Goal: Find contact information: Find contact information

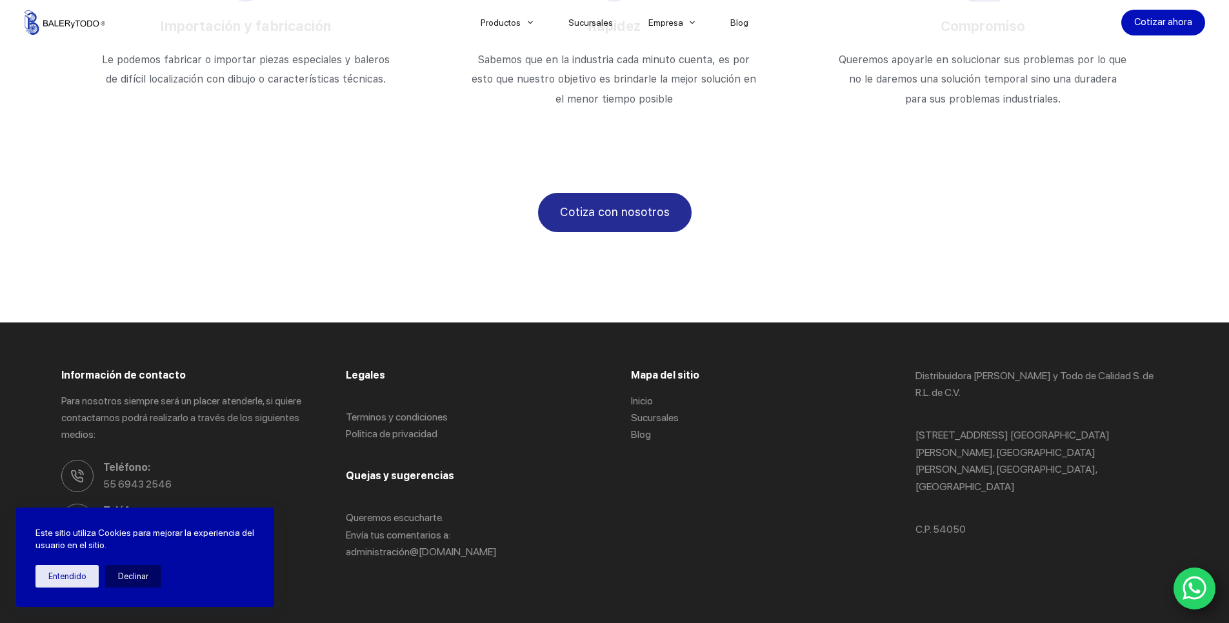
scroll to position [2232, 0]
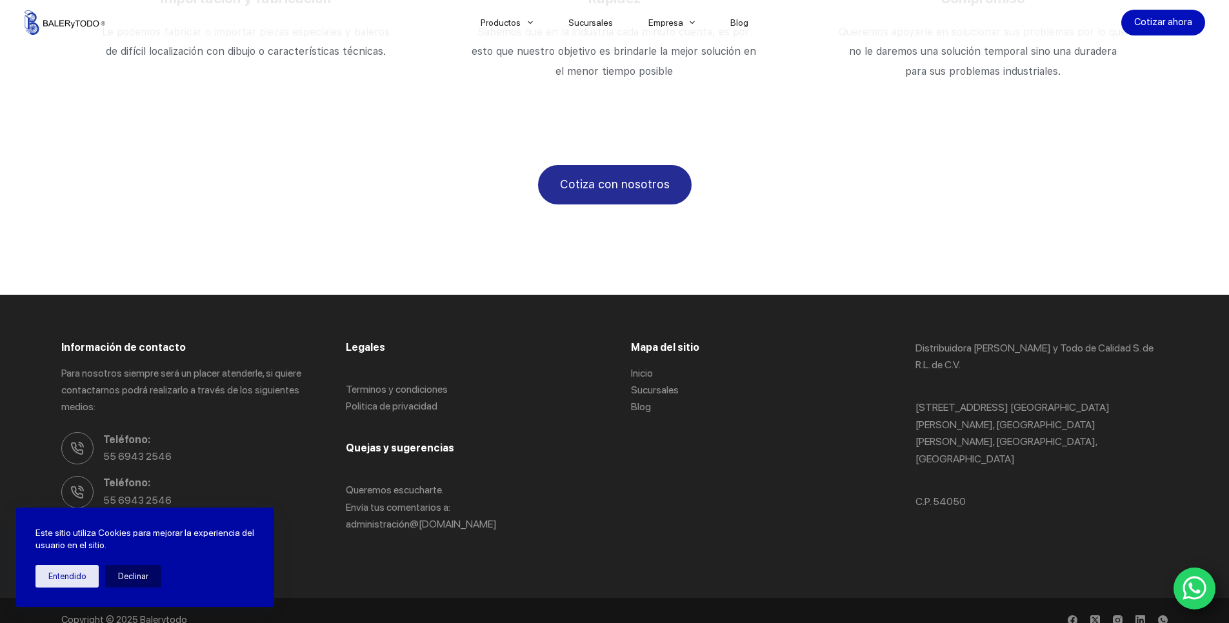
click at [97, 573] on div "Entendido Declinar" at bounding box center [144, 576] width 219 height 23
click at [84, 575] on button "Entendido" at bounding box center [66, 576] width 63 height 23
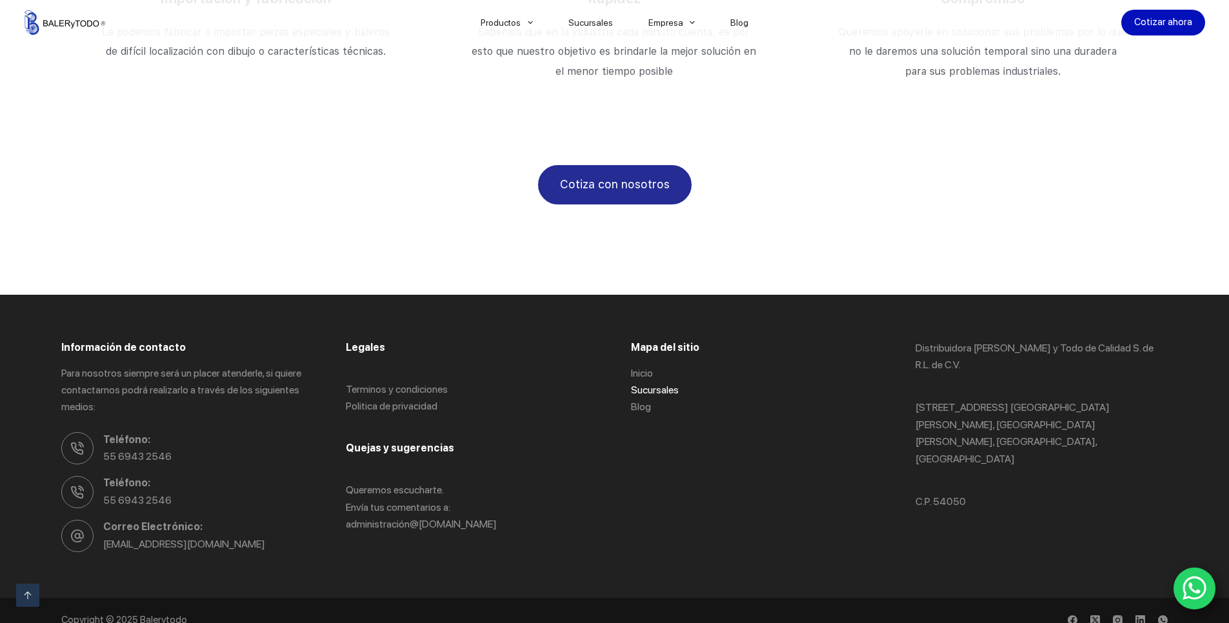
click at [646, 384] on link "Sucursales" at bounding box center [655, 390] width 48 height 12
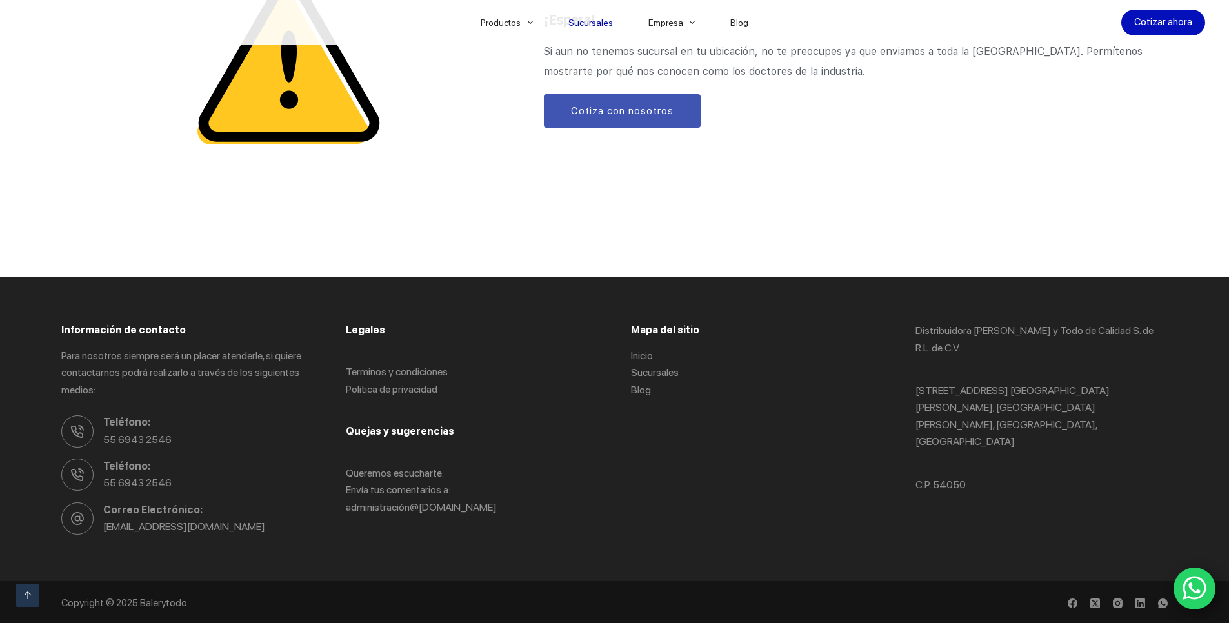
scroll to position [1700, 0]
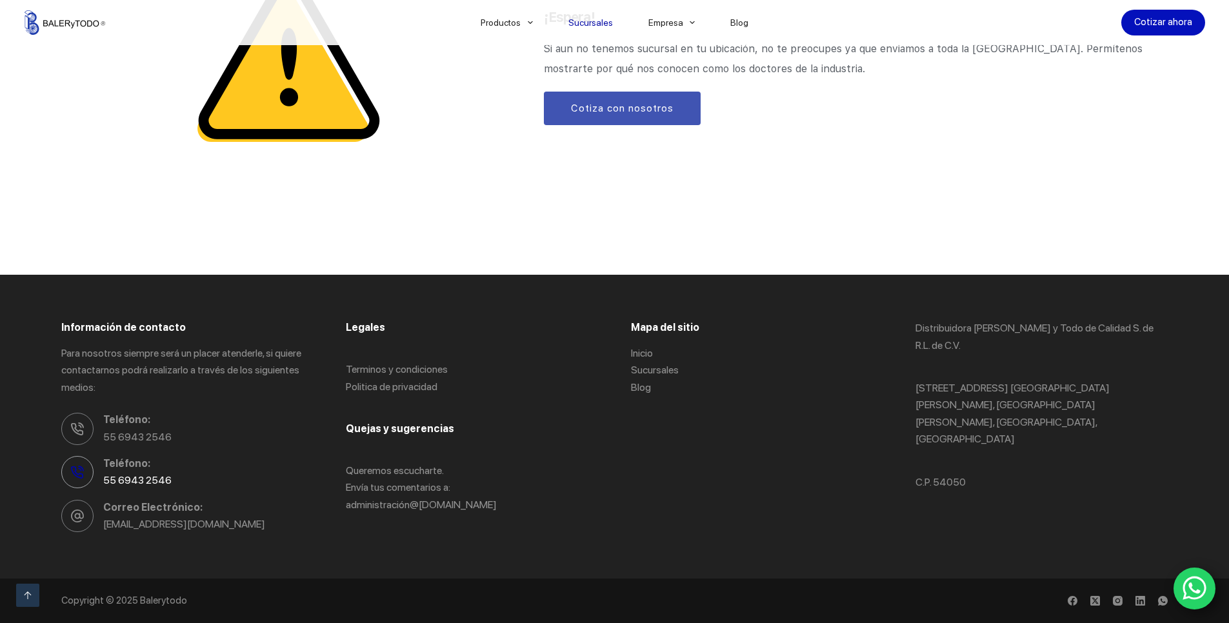
click at [75, 472] on icon at bounding box center [77, 472] width 13 height 13
click at [131, 527] on link "[EMAIL_ADDRESS][DOMAIN_NAME]" at bounding box center [184, 524] width 162 height 12
click at [464, 246] on div "¡Espera! Si aun no tenemos sucursal en tu ubicación, no te preocupes ya que env…" at bounding box center [614, 65] width 1229 height 417
